Goal: Task Accomplishment & Management: Manage account settings

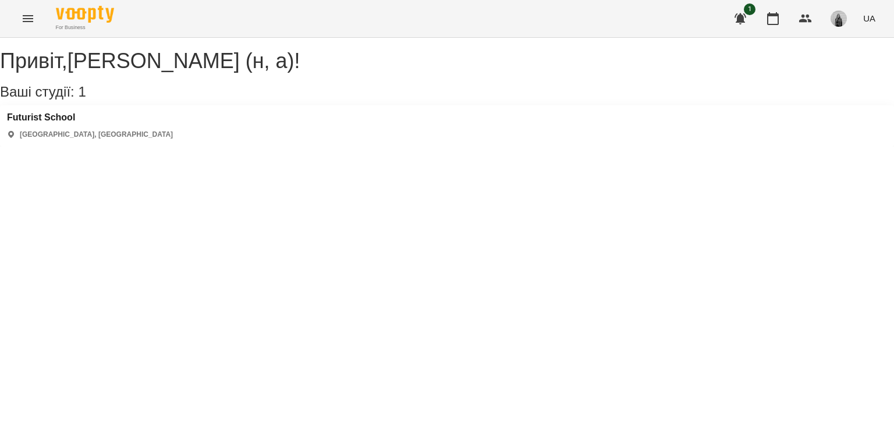
click at [19, 22] on button "Menu" at bounding box center [28, 19] width 28 height 28
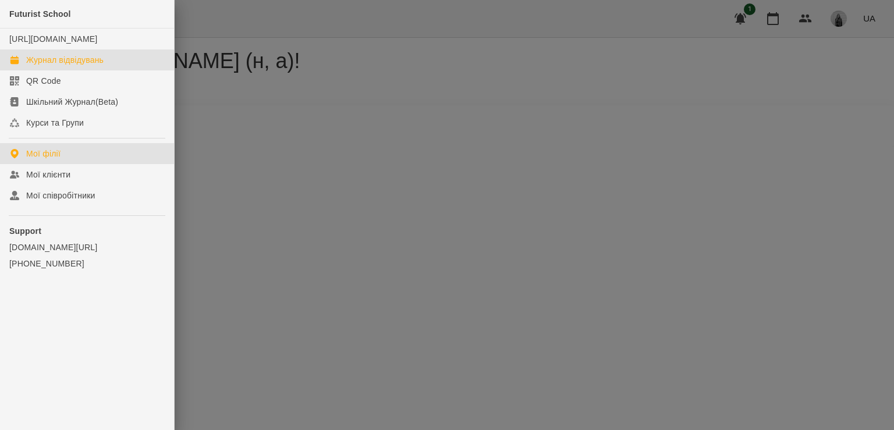
click at [59, 66] on div "Журнал відвідувань" at bounding box center [64, 60] width 77 height 12
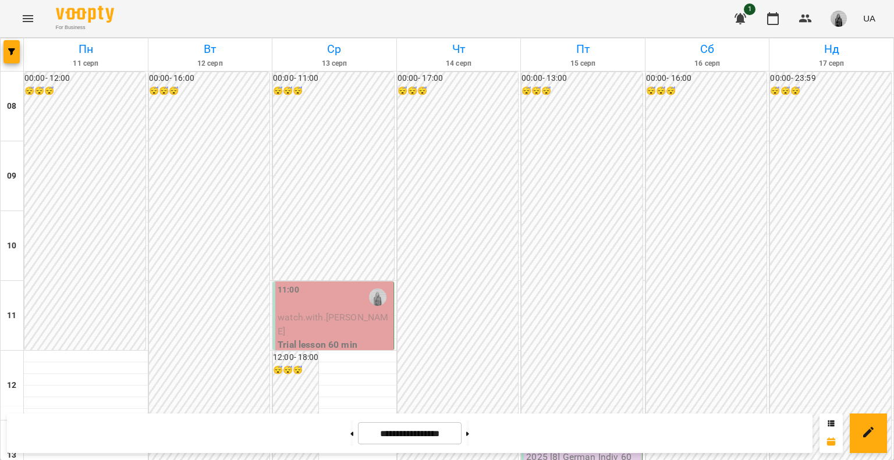
scroll to position [58, 0]
click at [333, 284] on div "11:00" at bounding box center [334, 297] width 113 height 27
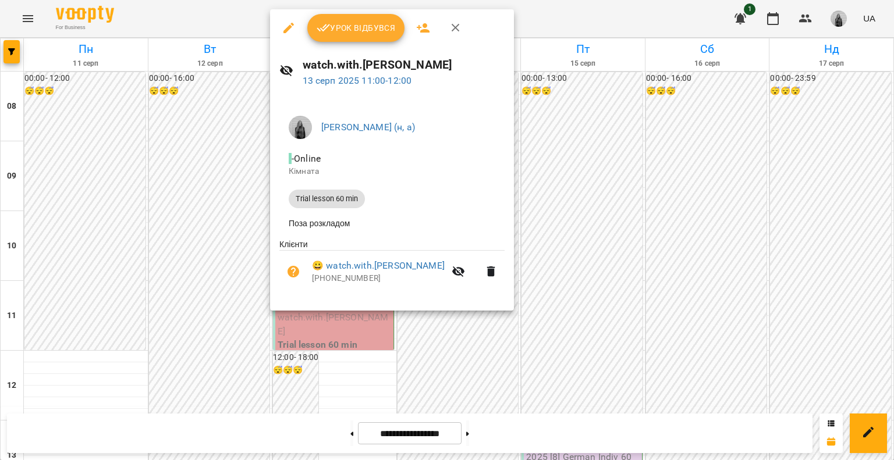
click at [363, 37] on button "Урок відбувся" at bounding box center [356, 28] width 98 height 28
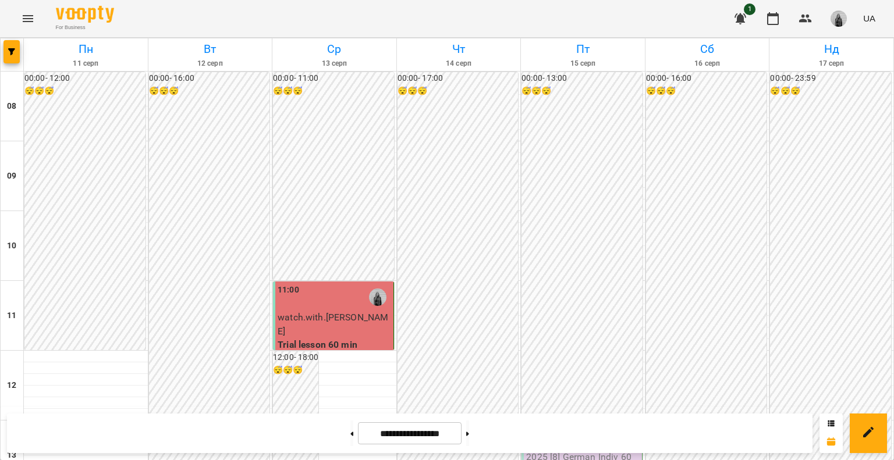
scroll to position [582, 0]
